Goal: Navigation & Orientation: Understand site structure

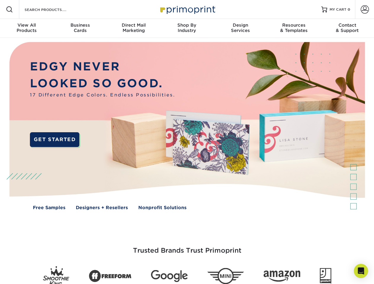
click at [187, 142] on img at bounding box center [187, 130] width 370 height 185
click at [9, 9] on span at bounding box center [9, 9] width 7 height 7
click at [365, 9] on span at bounding box center [365, 9] width 8 height 8
click at [27, 28] on div "View All Products" at bounding box center [26, 28] width 53 height 11
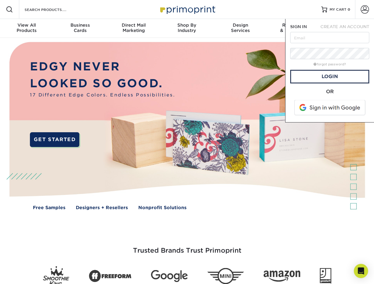
click at [80, 28] on div "Business Cards" at bounding box center [79, 28] width 53 height 11
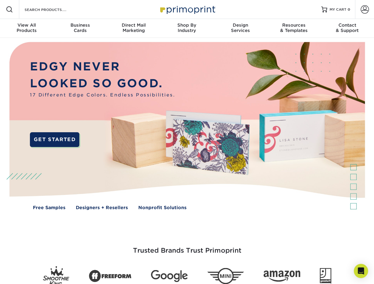
click at [134, 28] on div "Direct Mail Marketing" at bounding box center [133, 28] width 53 height 11
click at [187, 28] on div "Shop By Industry" at bounding box center [186, 28] width 53 height 11
click at [241, 28] on div "Design Services" at bounding box center [240, 28] width 53 height 11
click at [294, 28] on div "Resources & Templates" at bounding box center [293, 28] width 53 height 11
click at [348, 28] on div "Contact & Support" at bounding box center [347, 28] width 53 height 11
